Goal: Transaction & Acquisition: Purchase product/service

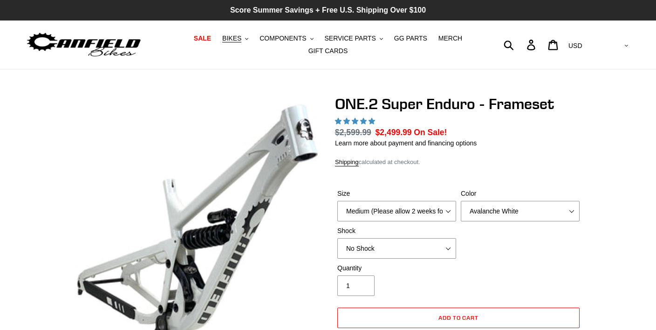
select select "highest-rating"
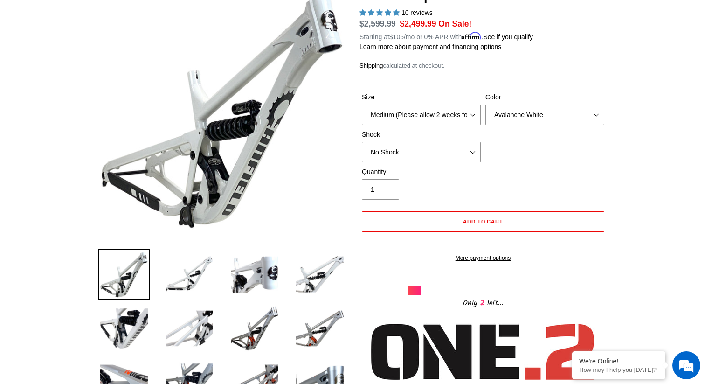
scroll to position [110, 0]
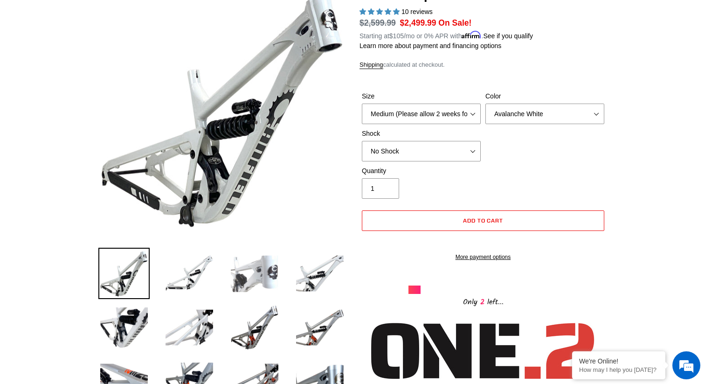
click at [257, 268] on img at bounding box center [254, 272] width 51 height 51
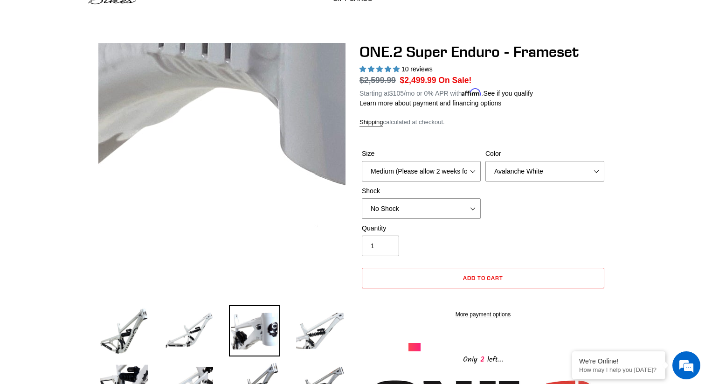
scroll to position [54, 0]
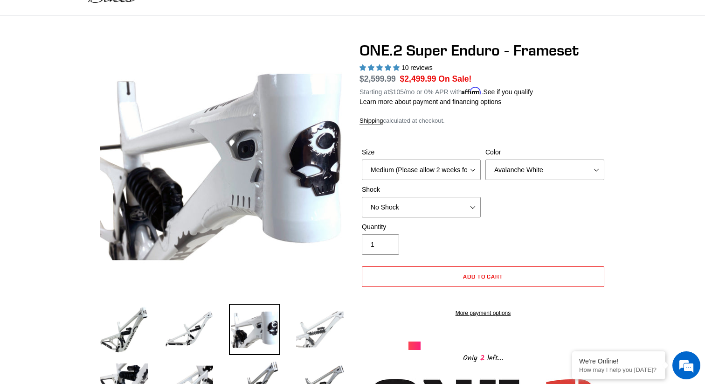
click at [322, 326] on img at bounding box center [319, 328] width 51 height 51
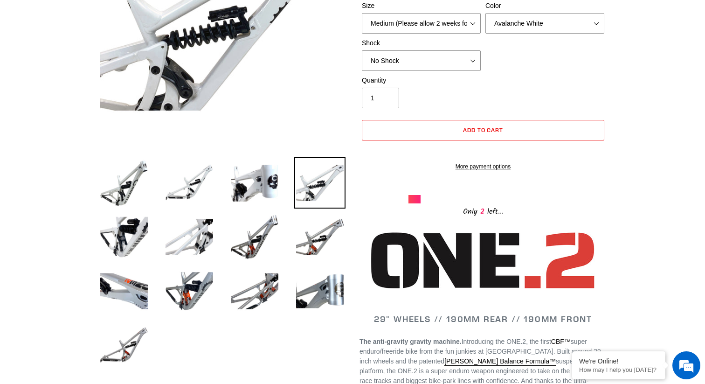
scroll to position [220, 0]
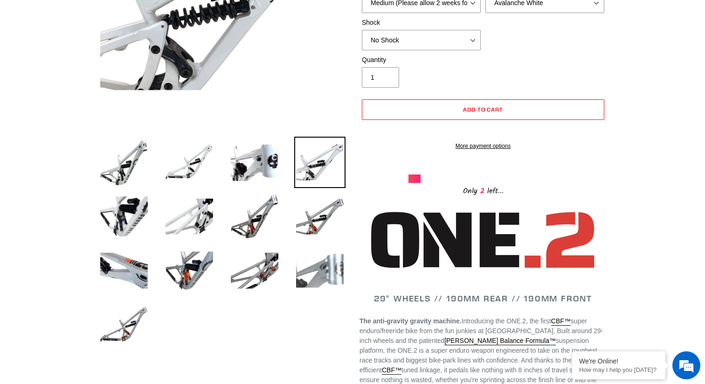
click at [327, 272] on img at bounding box center [319, 270] width 51 height 51
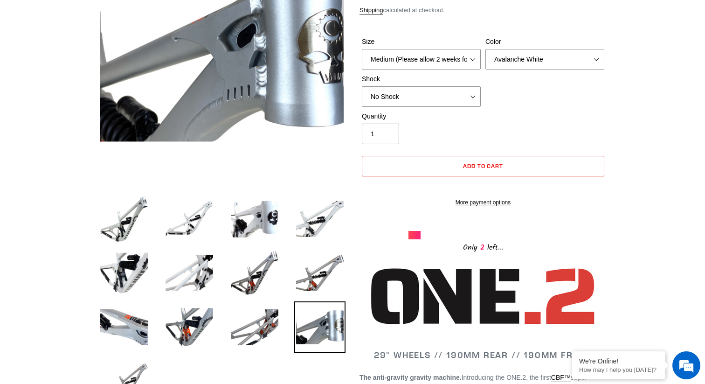
scroll to position [175, 0]
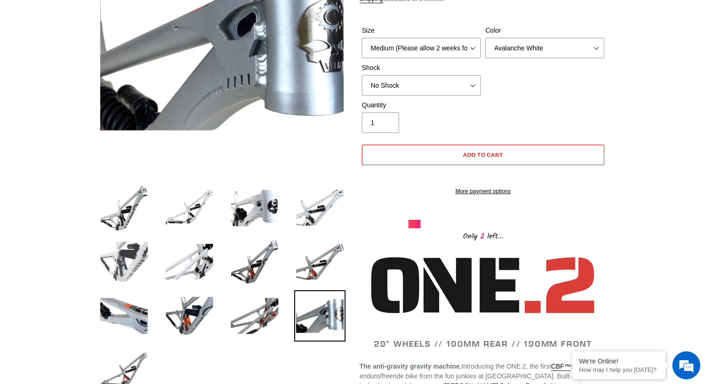
click at [125, 251] on img at bounding box center [123, 261] width 51 height 51
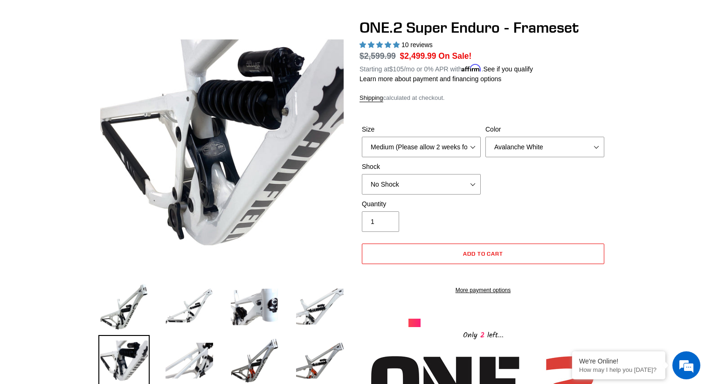
scroll to position [70, 0]
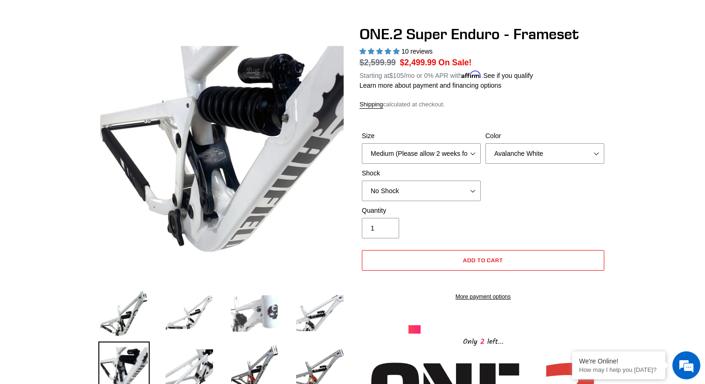
click at [261, 303] on img at bounding box center [254, 312] width 51 height 51
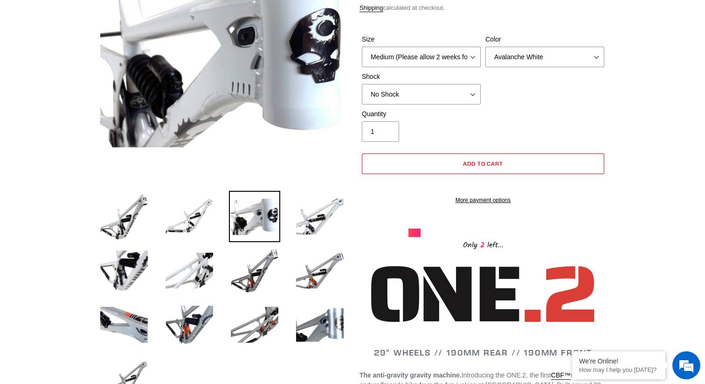
scroll to position [167, 0]
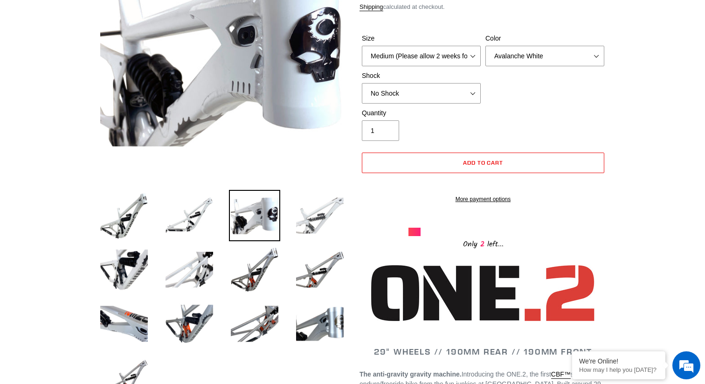
click at [322, 206] on img at bounding box center [319, 215] width 51 height 51
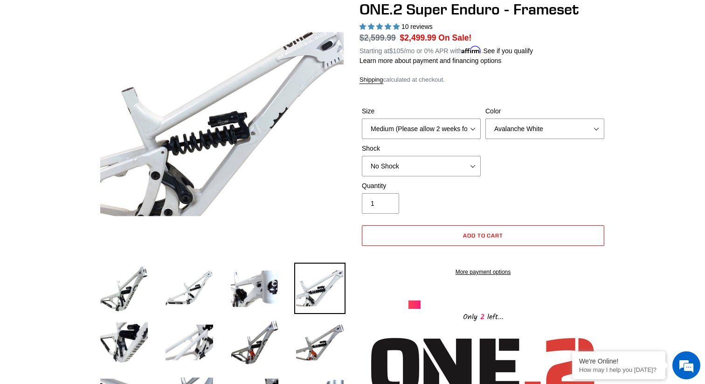
scroll to position [89, 0]
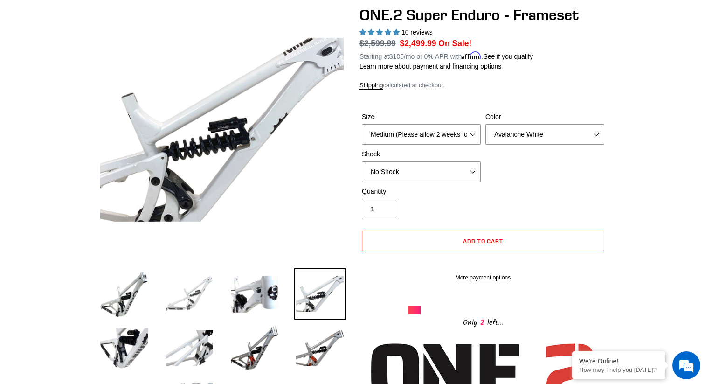
click at [190, 290] on img at bounding box center [189, 293] width 51 height 51
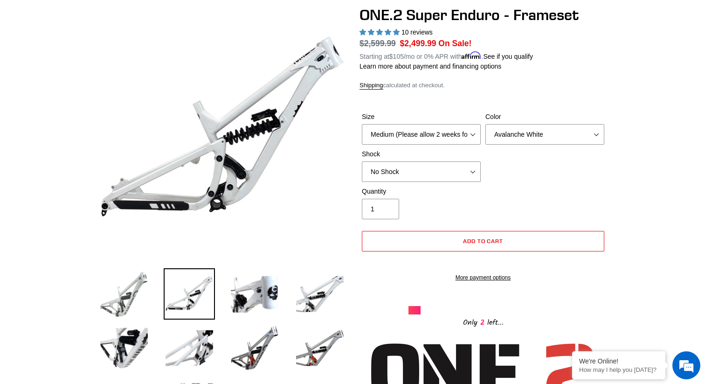
click at [127, 290] on img at bounding box center [123, 293] width 51 height 51
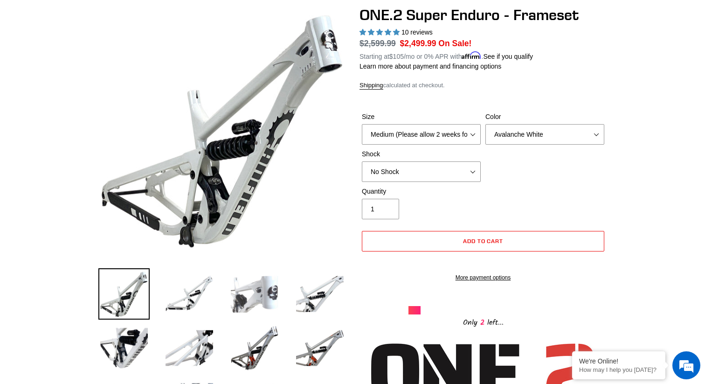
click at [250, 295] on img at bounding box center [254, 293] width 51 height 51
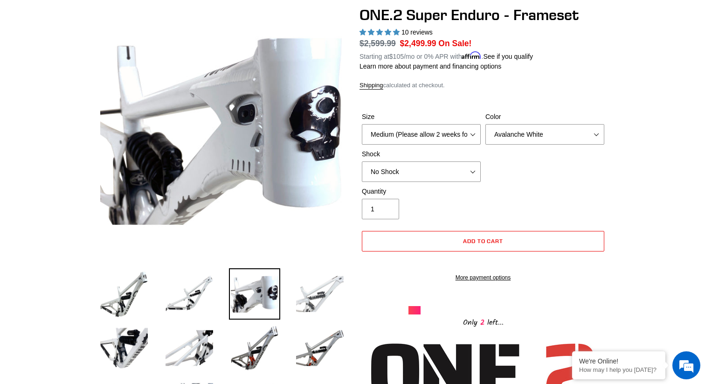
click at [324, 290] on img at bounding box center [319, 293] width 51 height 51
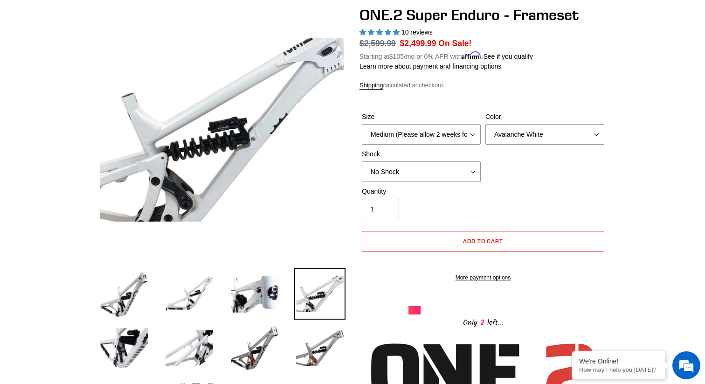
scroll to position [102, 0]
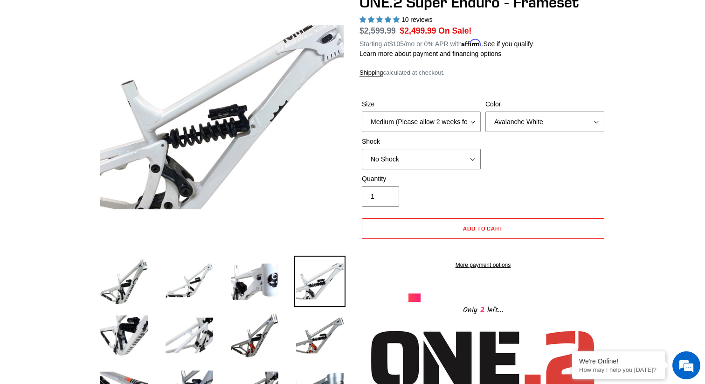
click at [468, 155] on select "No Shock RockShox Vivid Coil" at bounding box center [421, 159] width 119 height 21
select select "RockShox Vivid Coil"
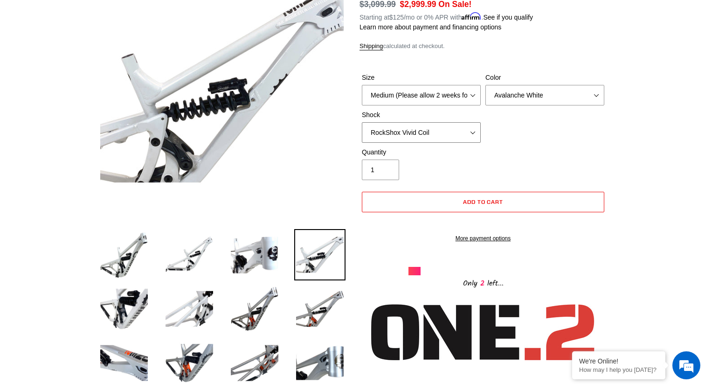
scroll to position [131, 0]
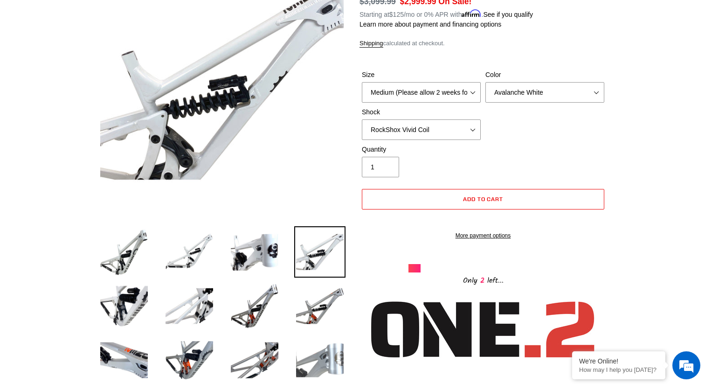
click at [329, 329] on img at bounding box center [319, 359] width 51 height 51
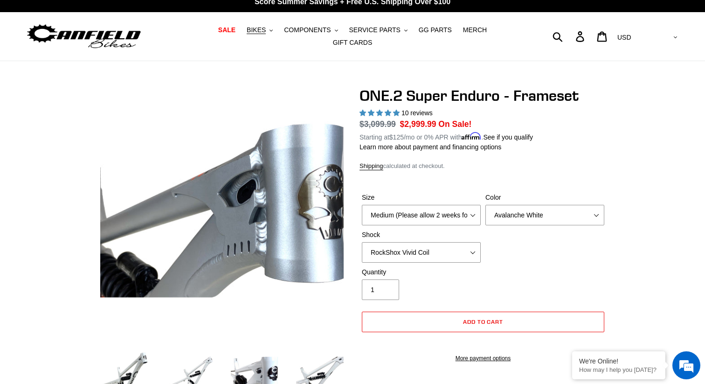
scroll to position [0, 0]
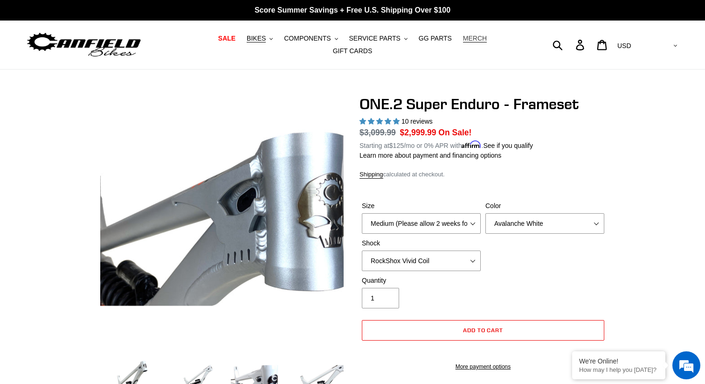
click at [463, 42] on span "MERCH" at bounding box center [475, 38] width 24 height 8
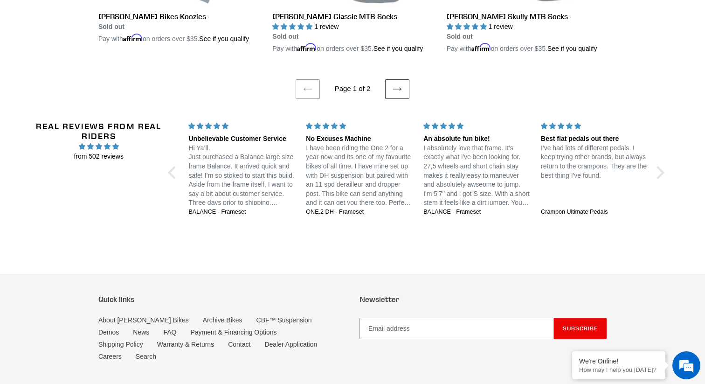
scroll to position [1950, 0]
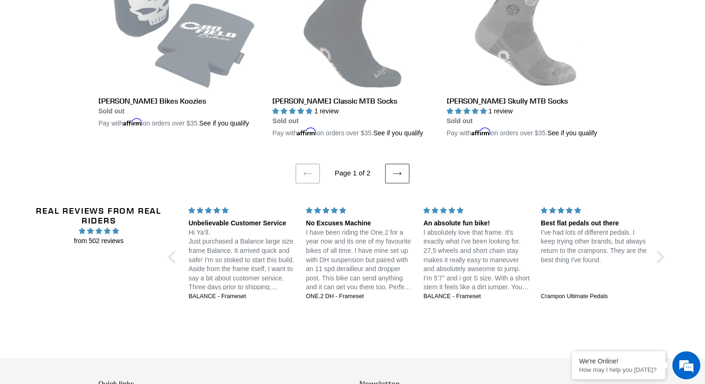
click at [398, 178] on icon at bounding box center [396, 173] width 9 height 9
